Goal: Task Accomplishment & Management: Manage account settings

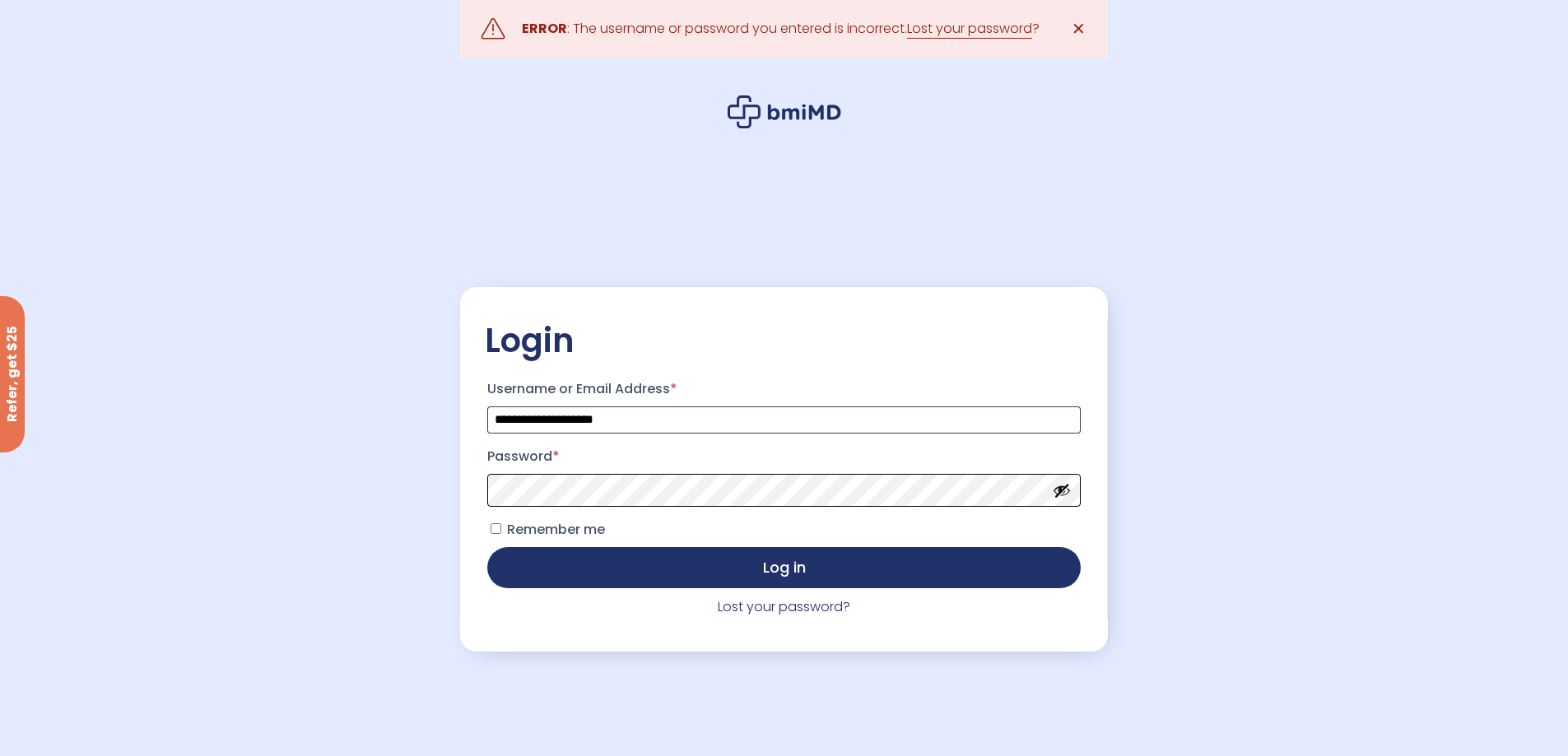
click at [487, 548] on button "Log in" at bounding box center [783, 568] width 592 height 41
click at [1059, 495] on button "Show password" at bounding box center [1062, 490] width 18 height 18
click at [487, 548] on button "Log in" at bounding box center [783, 568] width 592 height 41
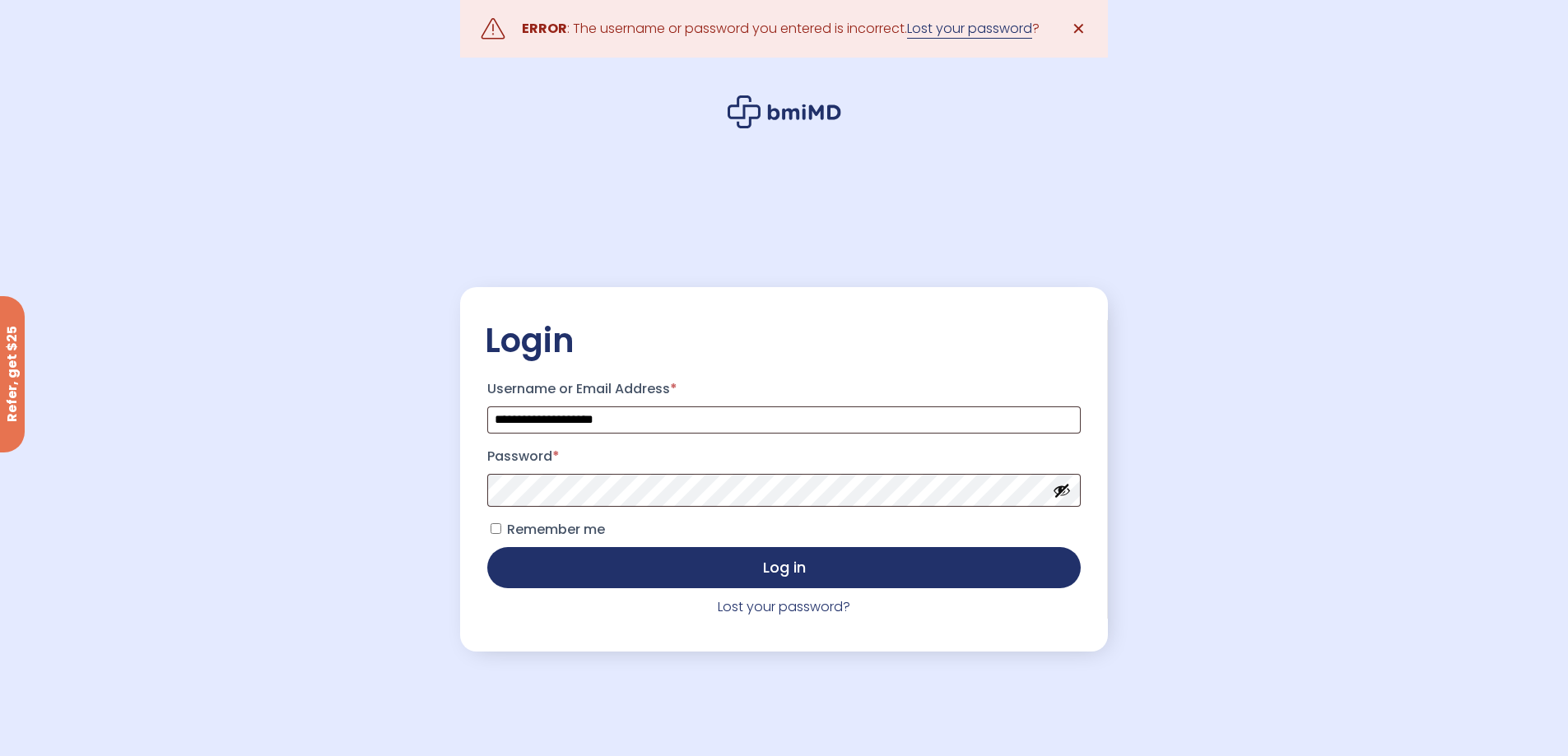
click at [964, 33] on link "Lost your password" at bounding box center [969, 29] width 125 height 20
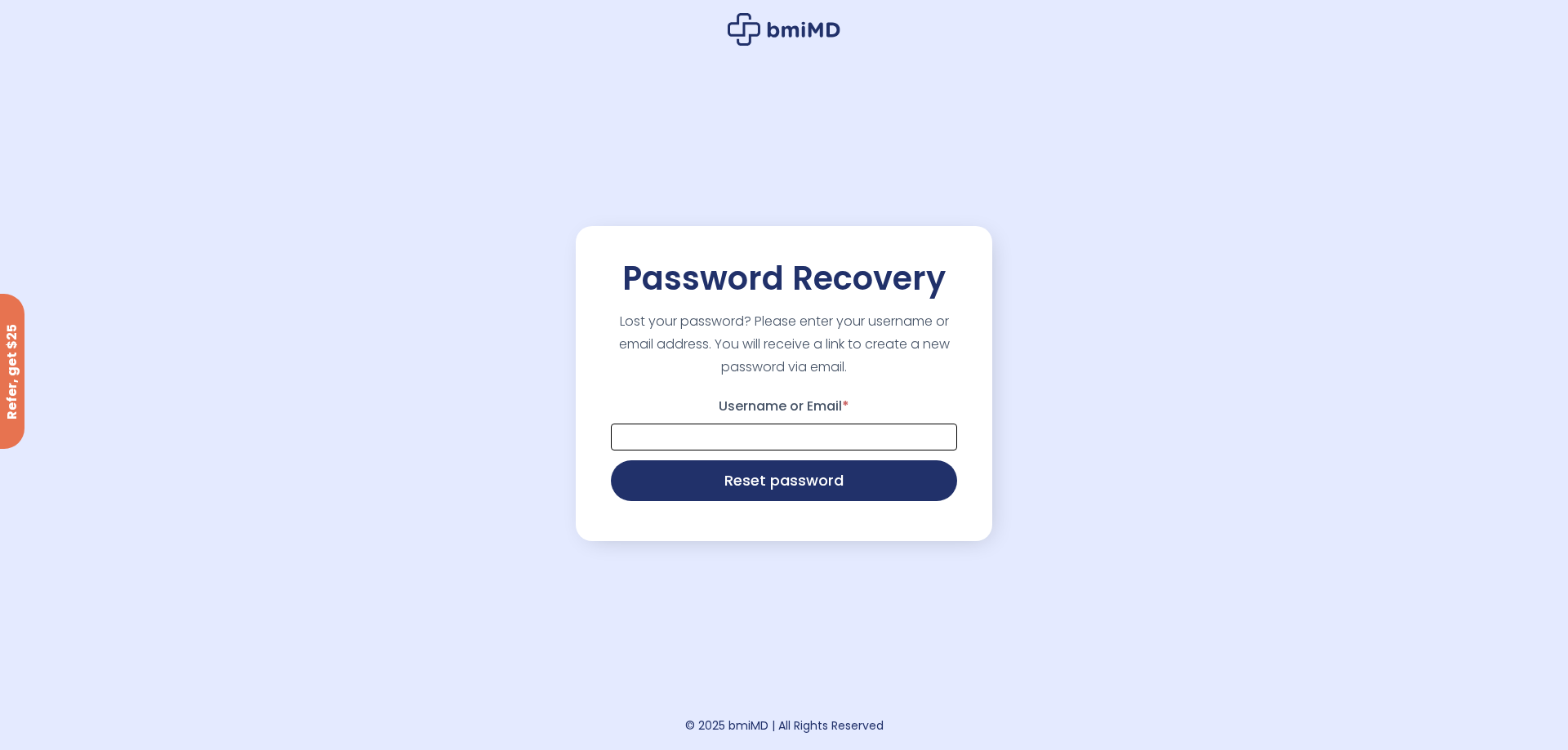
click at [817, 430] on input "Username or Email *" at bounding box center [784, 437] width 346 height 27
type input "**********"
click at [803, 484] on button "Reset password" at bounding box center [784, 479] width 346 height 41
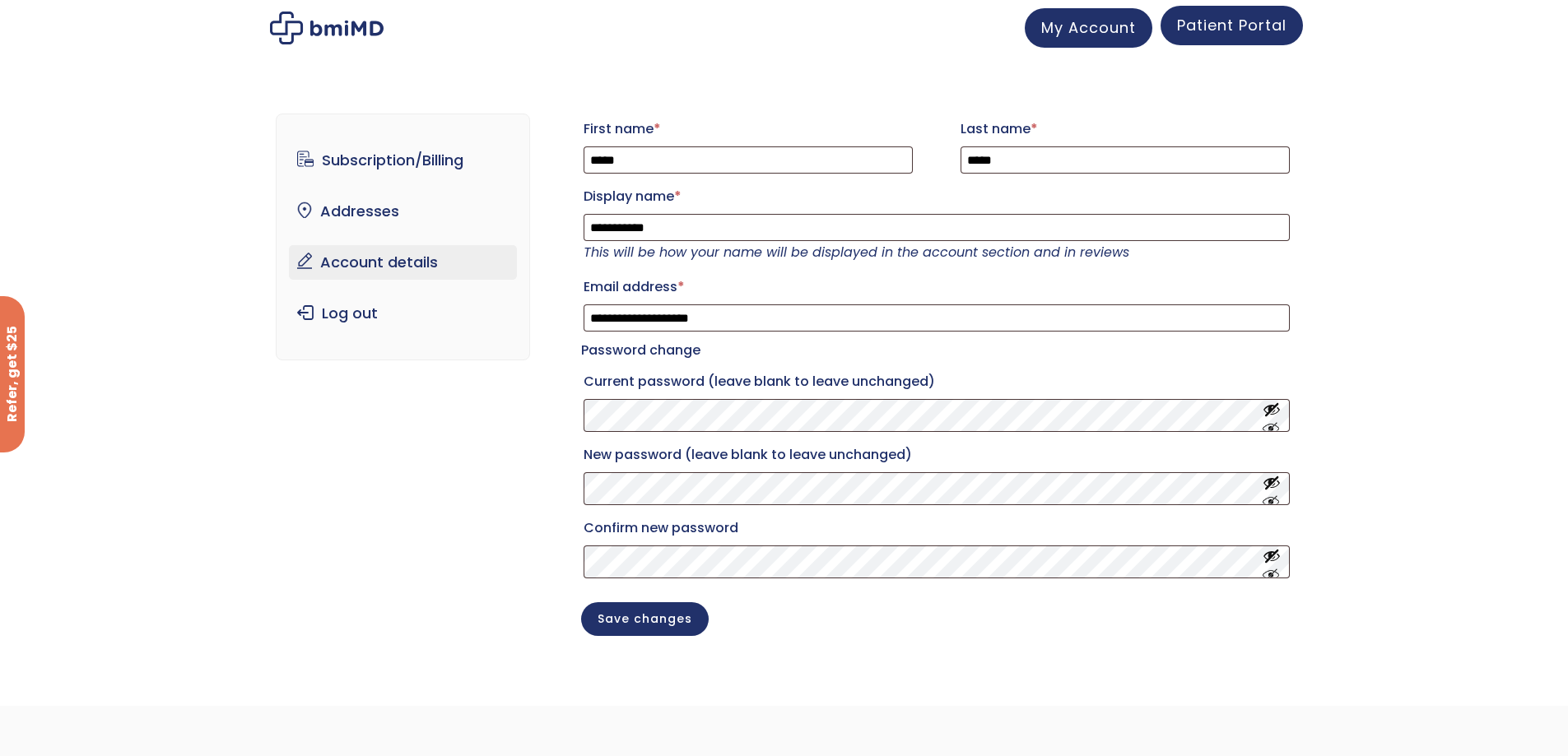
click at [1208, 40] on link "Patient Portal" at bounding box center [1231, 26] width 142 height 40
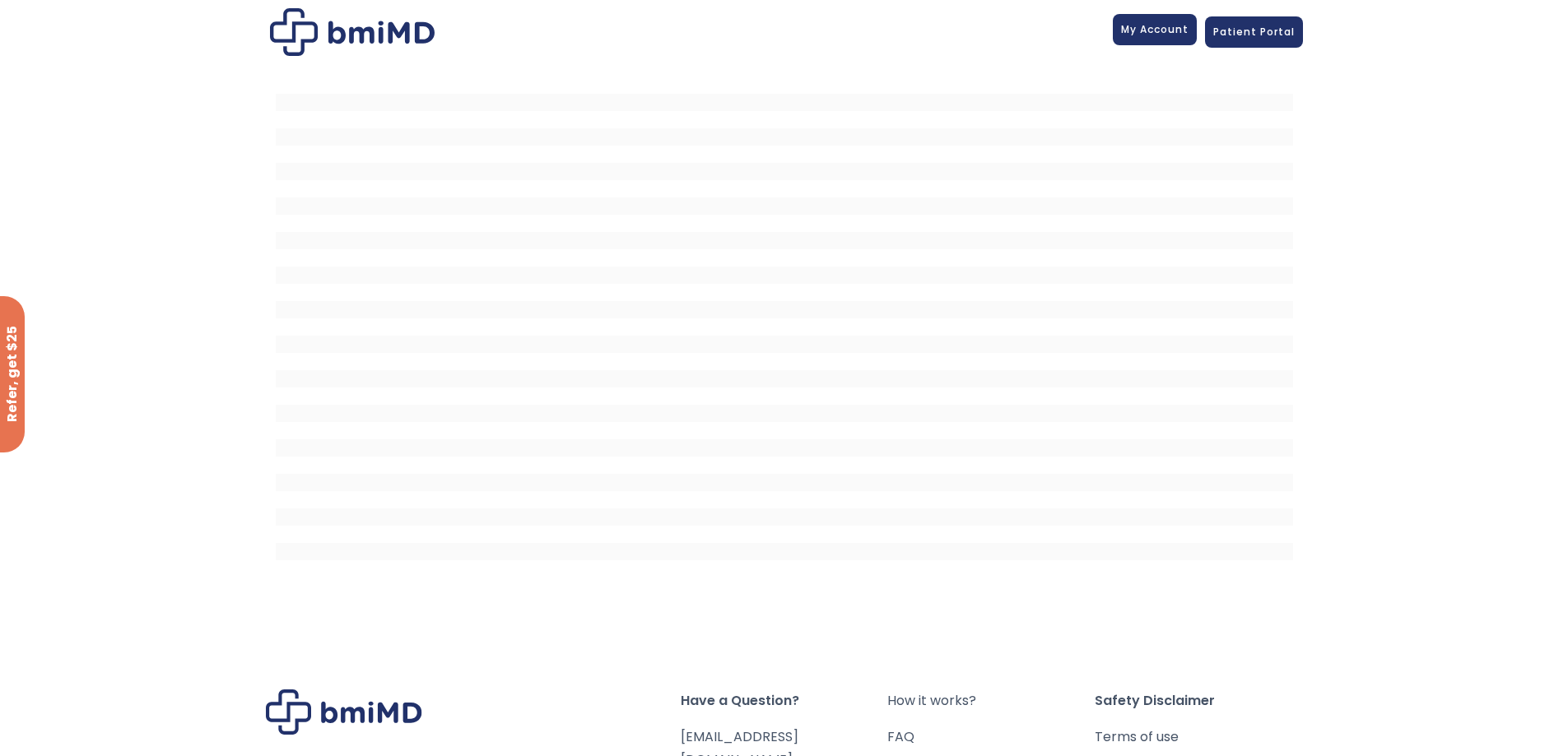
click at [1188, 40] on link "My Account" at bounding box center [1154, 30] width 84 height 31
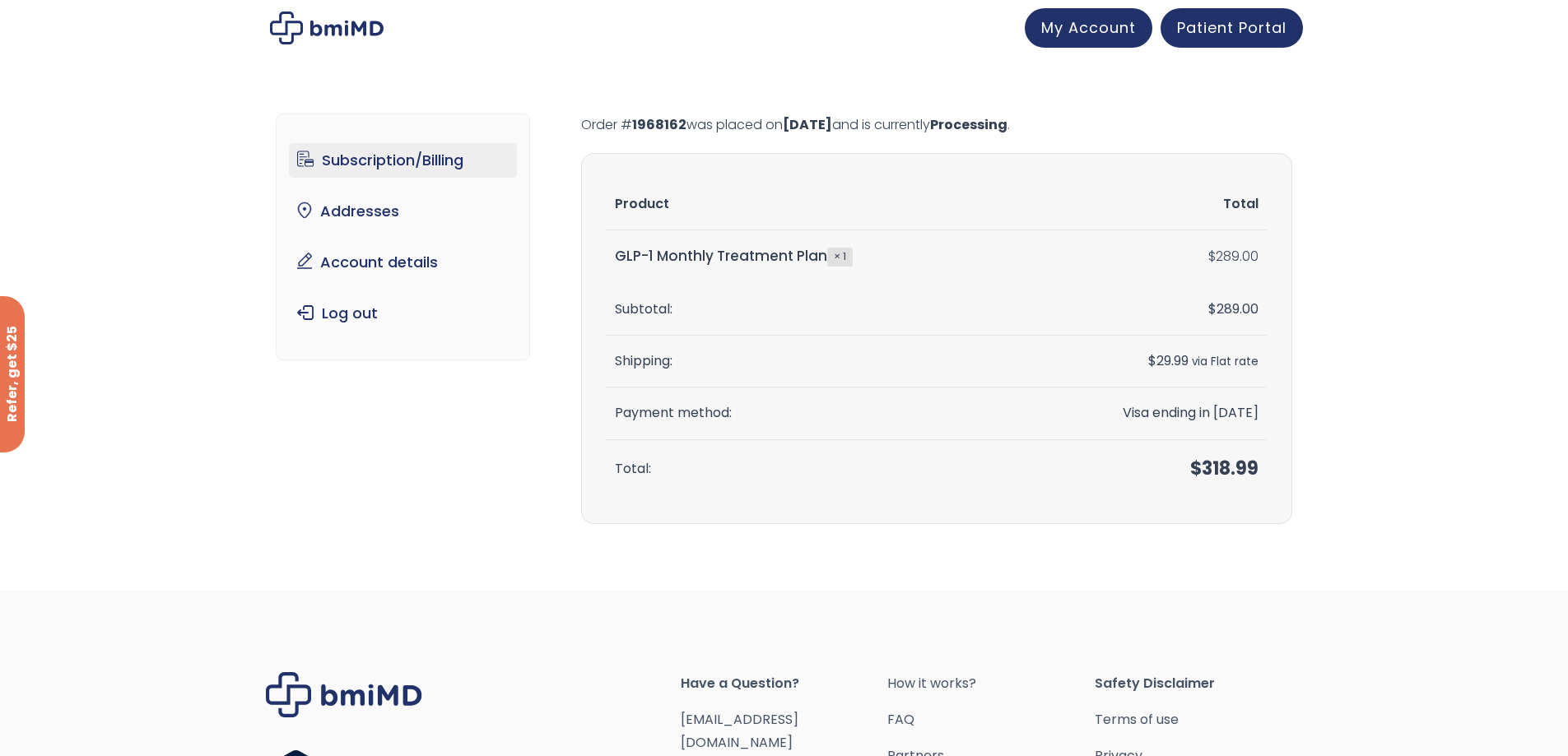
click at [353, 159] on link "Subscription/Billing" at bounding box center [403, 160] width 228 height 35
